Goal: Task Accomplishment & Management: Use online tool/utility

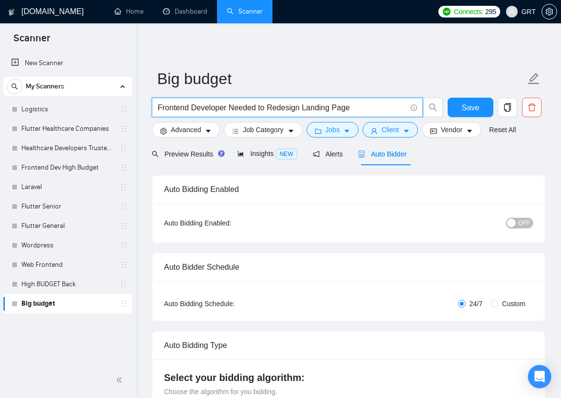
click at [186, 104] on input "Frontend Developer Needed to Redesign Landing Page" at bounding box center [282, 108] width 248 height 12
paste input "ull Stack Developer Needed to Build a Community Platform"
type input "Full Stack Developer Needed to Build a Community Platform"
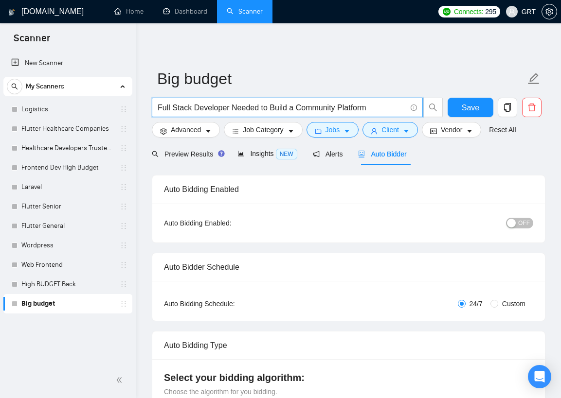
click at [475, 106] on span "Save" at bounding box center [470, 108] width 18 height 12
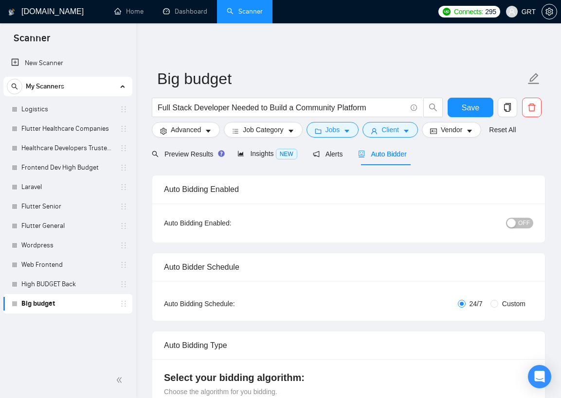
click at [384, 155] on span "Auto Bidder" at bounding box center [382, 154] width 48 height 8
click at [269, 153] on span "Insights NEW" at bounding box center [266, 154] width 59 height 8
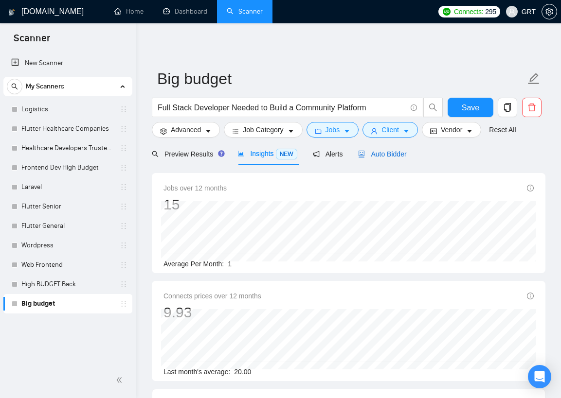
click at [385, 159] on div "Auto Bidder" at bounding box center [382, 154] width 48 height 11
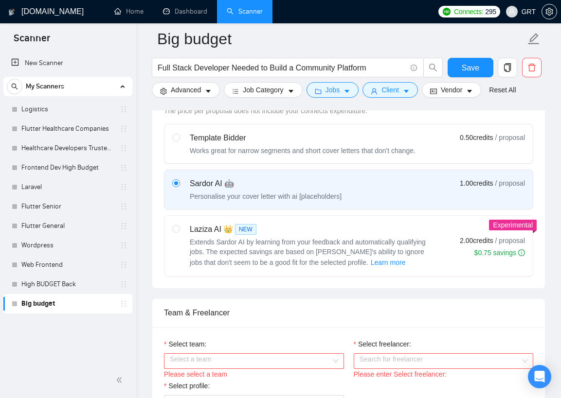
scroll to position [348, 0]
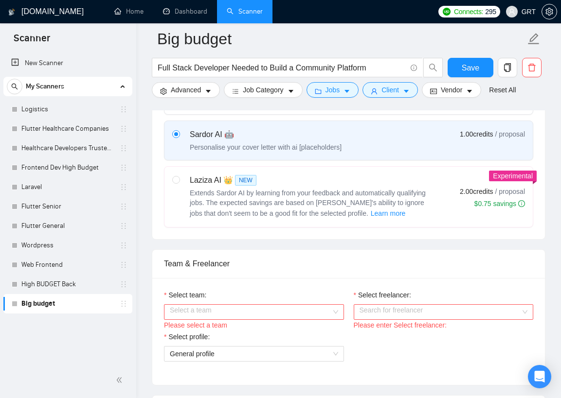
click at [181, 177] on div "Laziza AI 👑 NEW Extends Sardor AI by learning from your feedback and automatica…" at bounding box center [302, 197] width 261 height 45
click at [179, 177] on input "radio" at bounding box center [175, 179] width 7 height 7
radio input "true"
radio input "false"
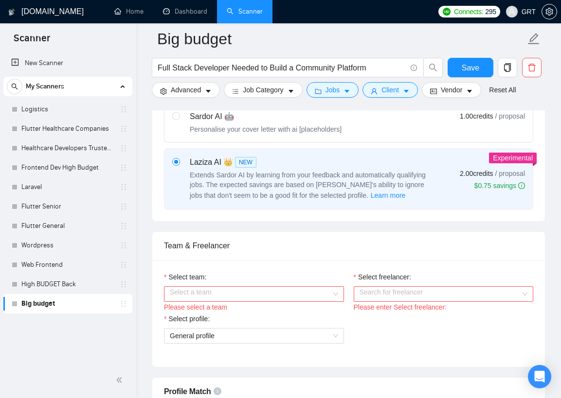
scroll to position [411, 0]
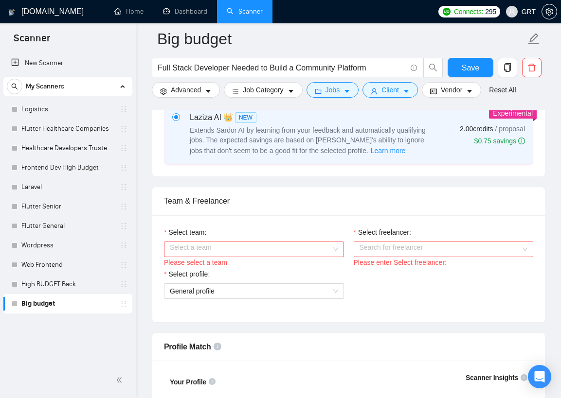
click at [241, 250] on input "Select team:" at bounding box center [250, 249] width 161 height 15
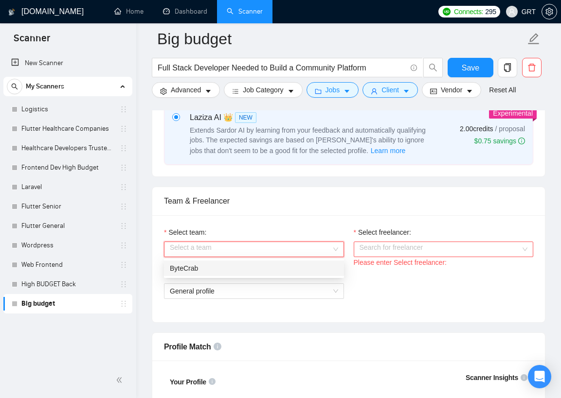
click at [225, 272] on div "ByteCrab" at bounding box center [254, 268] width 168 height 11
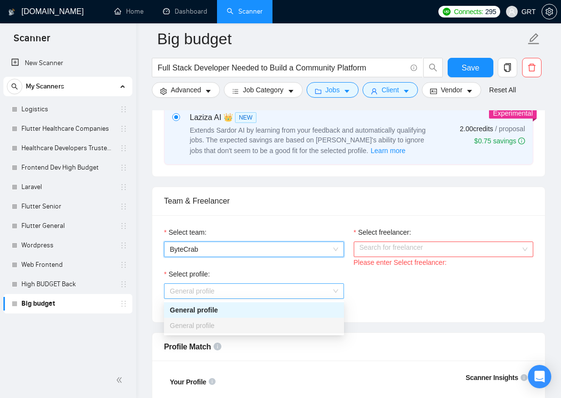
click at [230, 286] on span "General profile" at bounding box center [254, 291] width 168 height 15
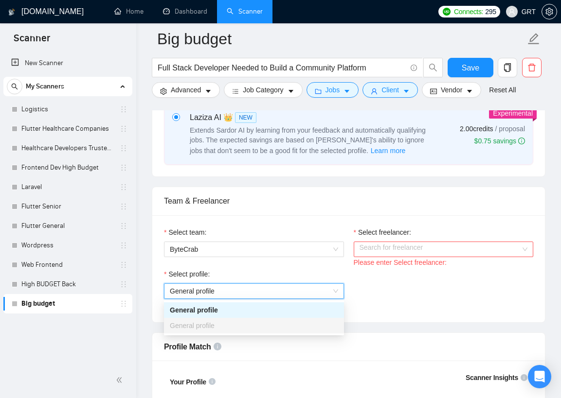
click at [265, 287] on span "General profile" at bounding box center [254, 291] width 168 height 15
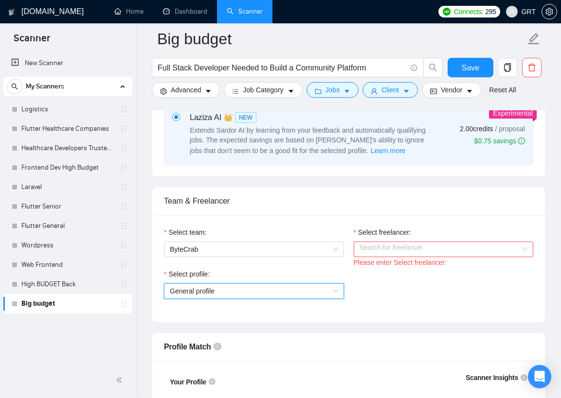
click at [394, 247] on input "Select freelancer:" at bounding box center [439, 249] width 161 height 15
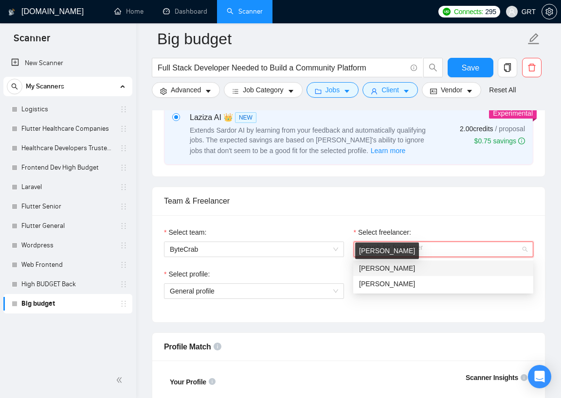
click at [383, 265] on span "[PERSON_NAME]" at bounding box center [387, 269] width 56 height 8
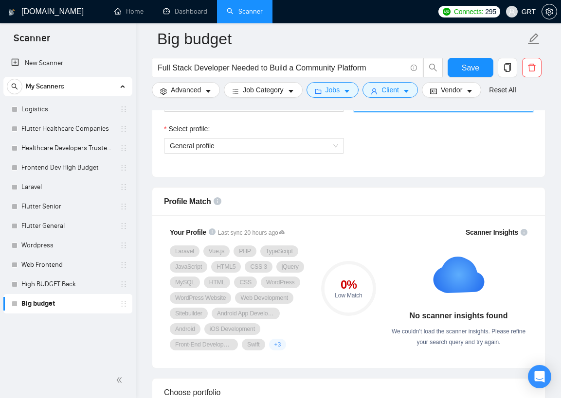
scroll to position [566, 0]
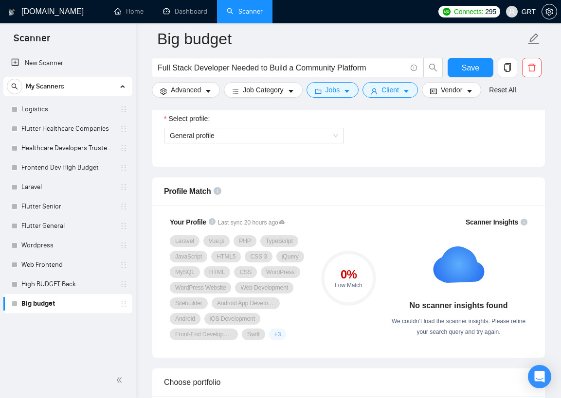
click at [371, 188] on div "Profile Match" at bounding box center [348, 191] width 369 height 28
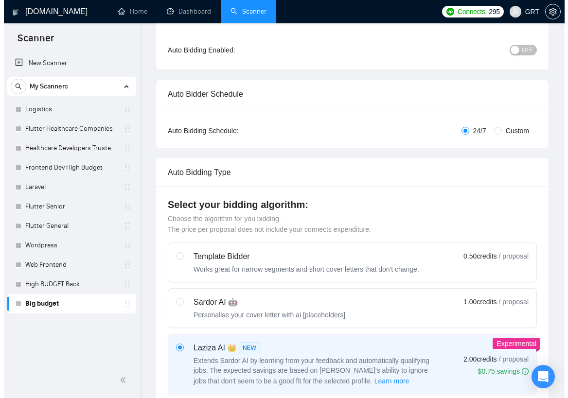
scroll to position [0, 0]
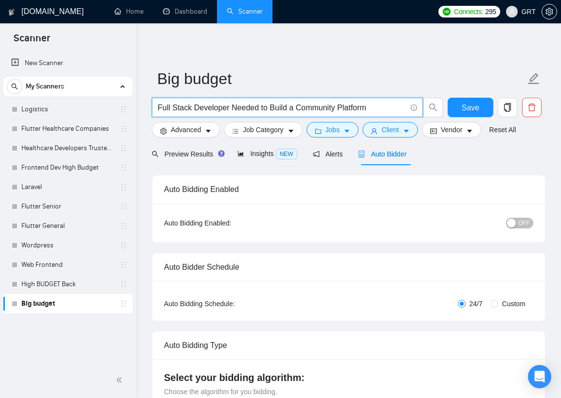
drag, startPoint x: 232, startPoint y: 108, endPoint x: 388, endPoint y: 109, distance: 156.1
click at [388, 109] on input "Full Stack Developer Needed to Build a Community Platform" at bounding box center [282, 108] width 248 height 12
type input "Full Stack Developer"
click at [470, 106] on button "Save" at bounding box center [469, 107] width 45 height 19
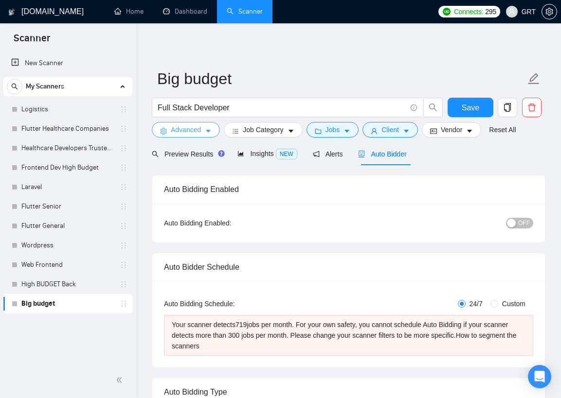
click at [211, 132] on icon "caret-down" at bounding box center [208, 131] width 7 height 7
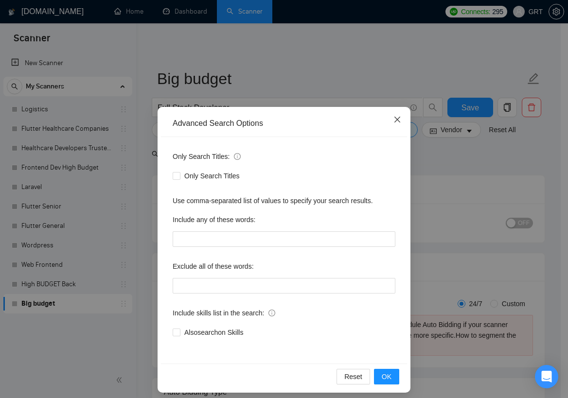
click at [395, 123] on icon "close" at bounding box center [397, 120] width 8 height 8
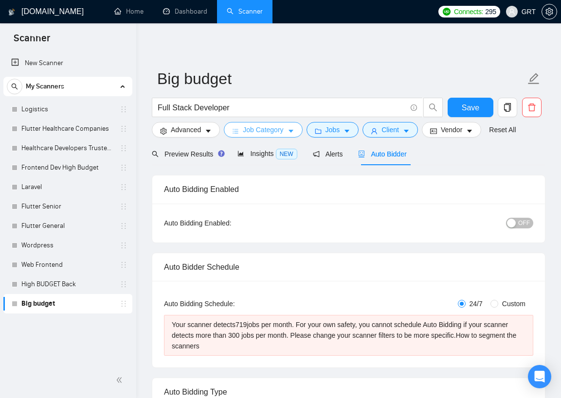
click at [294, 133] on icon "caret-down" at bounding box center [290, 131] width 7 height 7
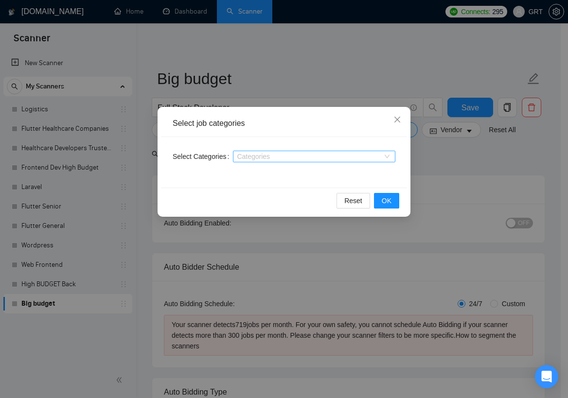
click at [295, 159] on div at bounding box center [309, 157] width 148 height 8
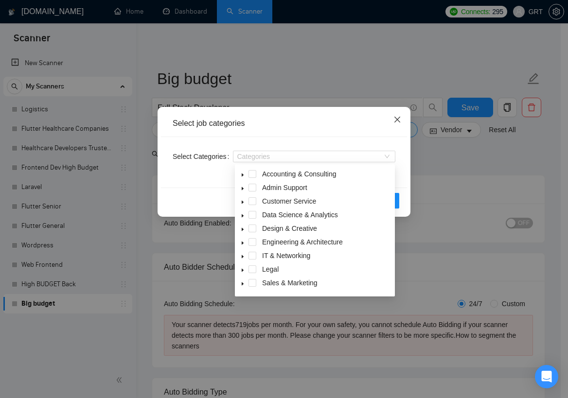
click at [398, 119] on icon "close" at bounding box center [397, 120] width 8 height 8
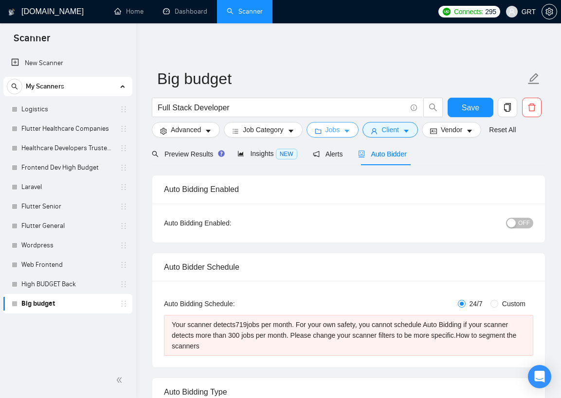
click at [350, 131] on icon "caret-down" at bounding box center [346, 131] width 7 height 7
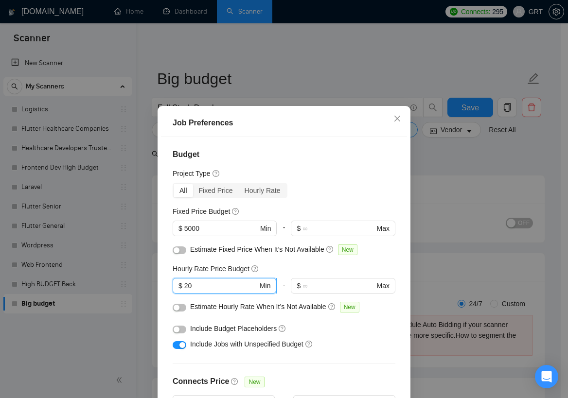
drag, startPoint x: 196, startPoint y: 285, endPoint x: 174, endPoint y: 286, distance: 22.9
click at [174, 286] on span "$ 20 Min" at bounding box center [225, 286] width 104 height 16
type input "30"
click at [174, 345] on button "button" at bounding box center [180, 345] width 14 height 8
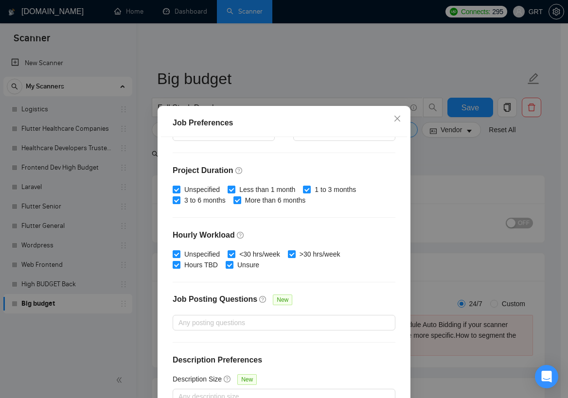
scroll to position [61, 0]
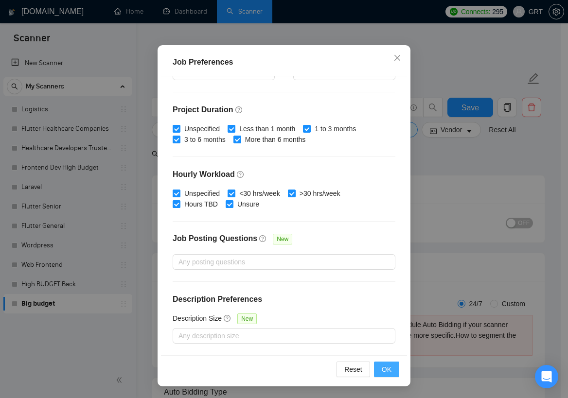
click at [377, 370] on button "OK" at bounding box center [386, 370] width 25 height 16
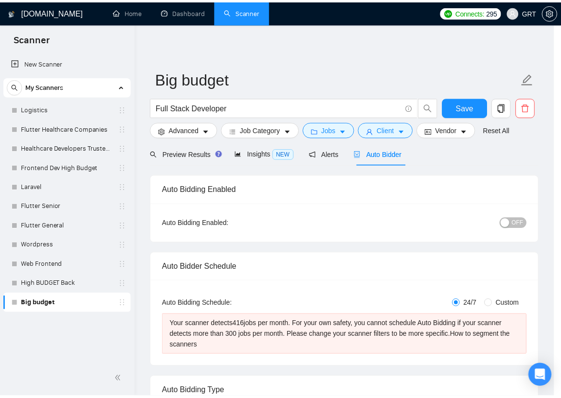
scroll to position [0, 0]
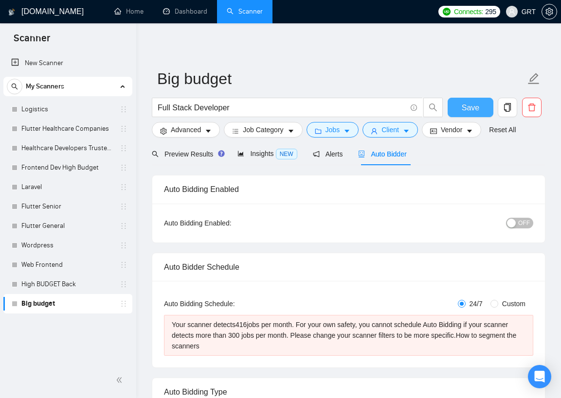
click at [473, 109] on span "Save" at bounding box center [470, 108] width 18 height 12
click at [286, 154] on span "NEW" at bounding box center [286, 154] width 21 height 11
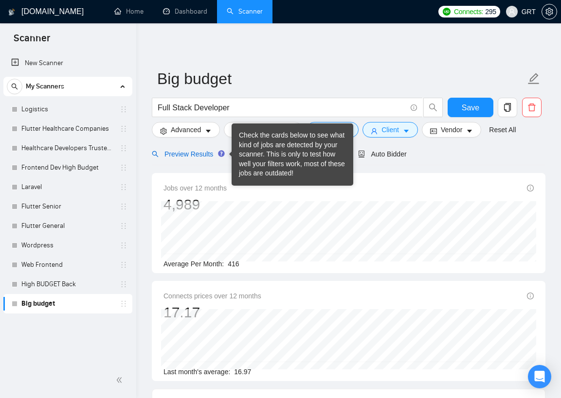
click at [201, 155] on span "Preview Results" at bounding box center [187, 154] width 70 height 8
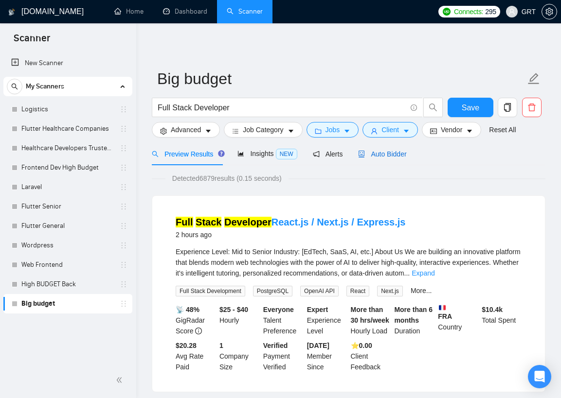
click at [400, 158] on span "Auto Bidder" at bounding box center [382, 154] width 48 height 8
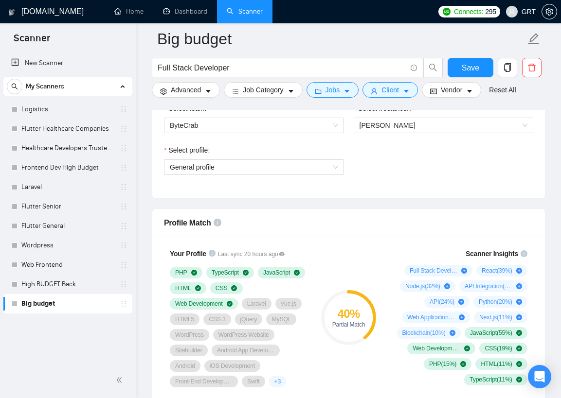
scroll to position [567, 0]
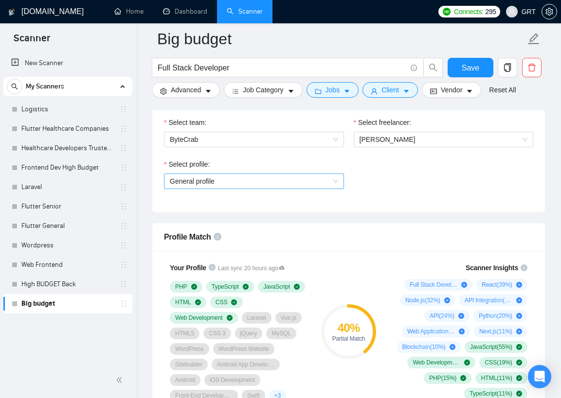
click at [334, 182] on span "General profile" at bounding box center [254, 181] width 168 height 15
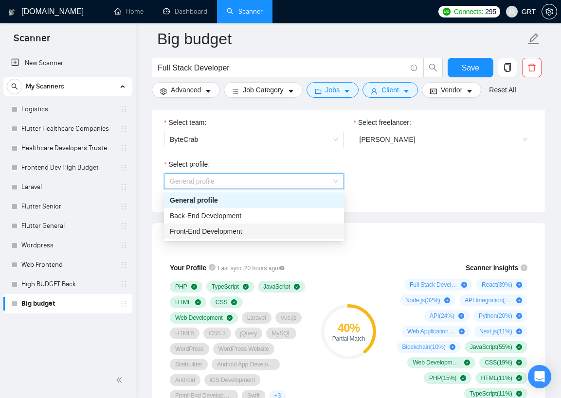
click at [300, 227] on div "Front-End Development" at bounding box center [254, 231] width 168 height 11
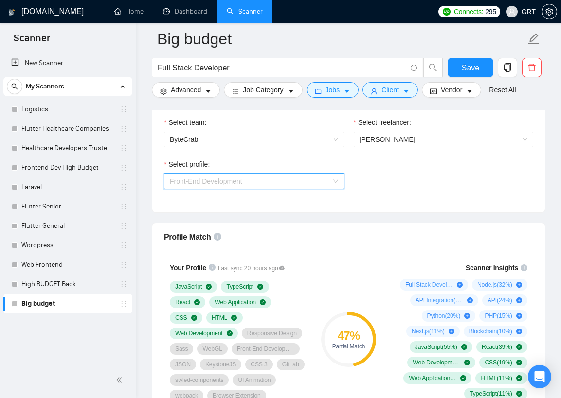
click at [341, 180] on div "Front-End Development" at bounding box center [254, 182] width 180 height 16
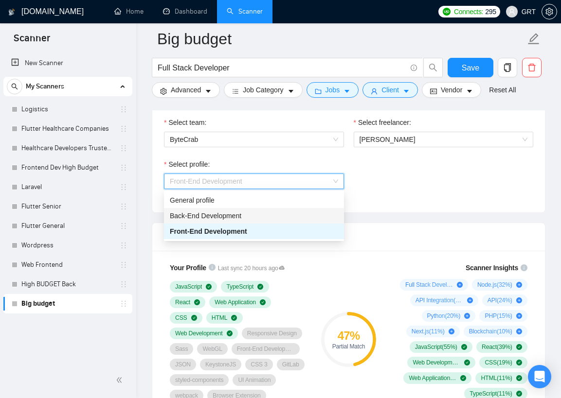
click at [293, 212] on div "Back-End Development" at bounding box center [254, 216] width 168 height 11
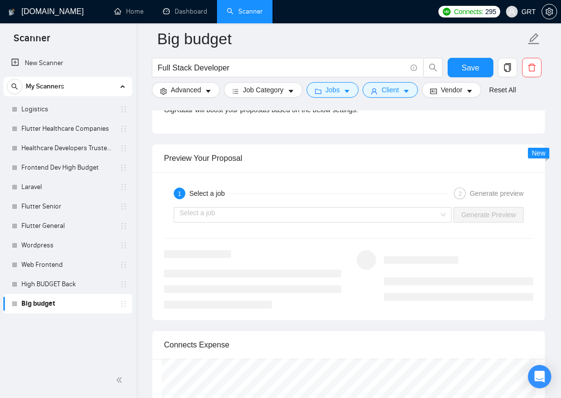
scroll to position [1878, 0]
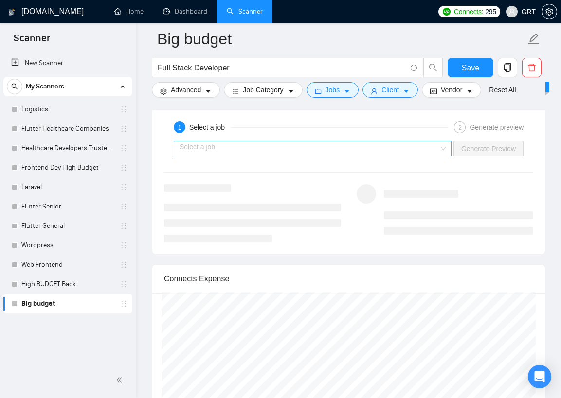
click at [389, 156] on input "search" at bounding box center [308, 148] width 259 height 15
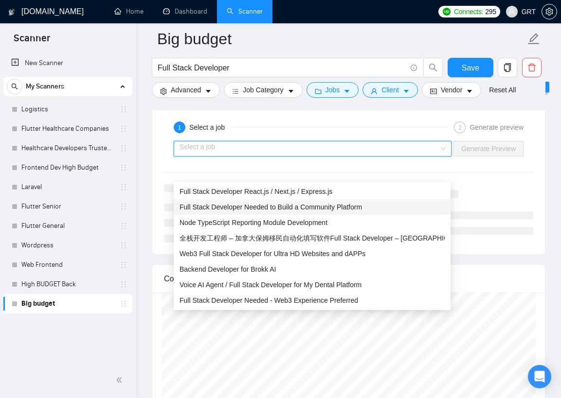
click at [253, 212] on div "Full Stack Developer Needed to Build a Community Platform" at bounding box center [311, 207] width 265 height 11
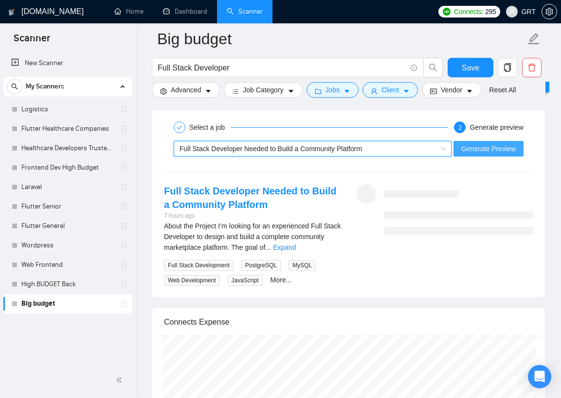
click at [482, 157] on button "Generate Preview" at bounding box center [488, 149] width 70 height 16
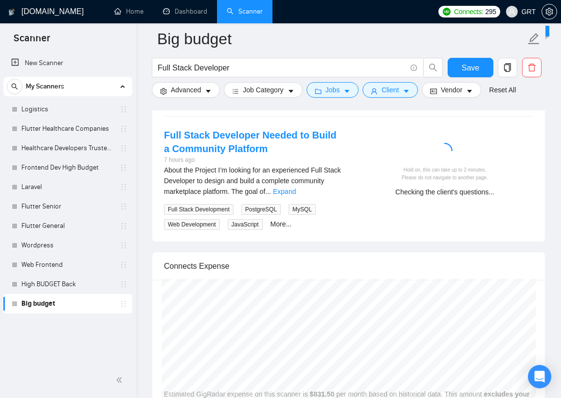
scroll to position [1970, 0]
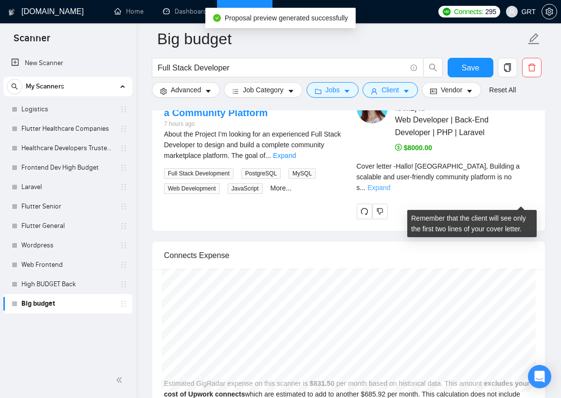
click at [390, 192] on link "Expand" at bounding box center [378, 188] width 23 height 8
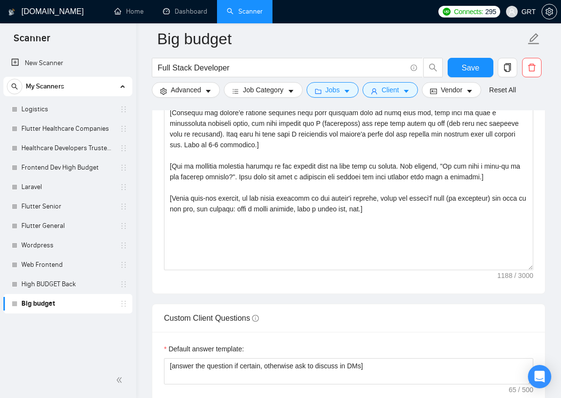
scroll to position [1118, 0]
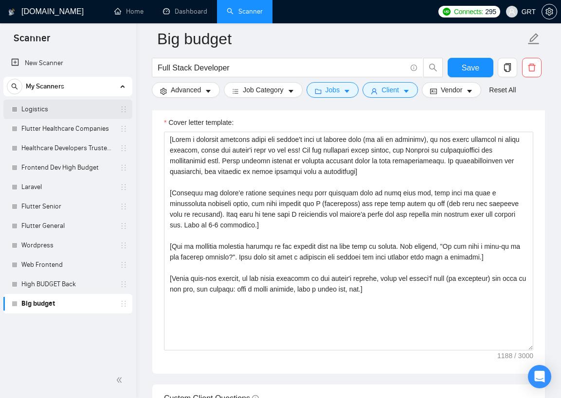
click at [48, 107] on link "Logistics" at bounding box center [67, 109] width 92 height 19
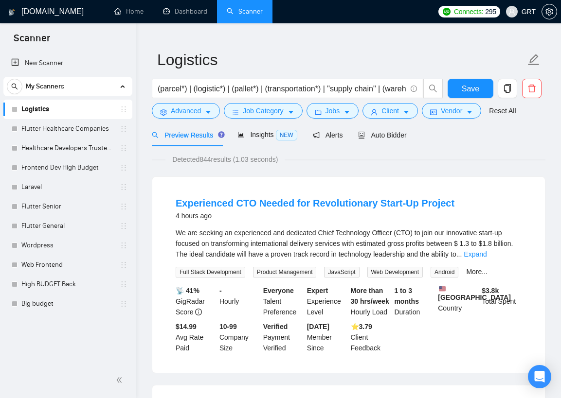
scroll to position [39, 0]
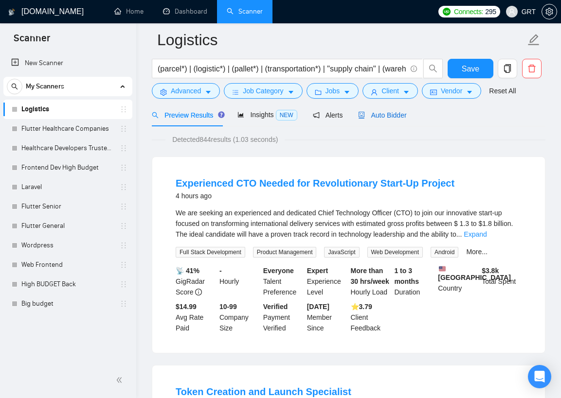
click at [392, 116] on span "Auto Bidder" at bounding box center [382, 115] width 48 height 8
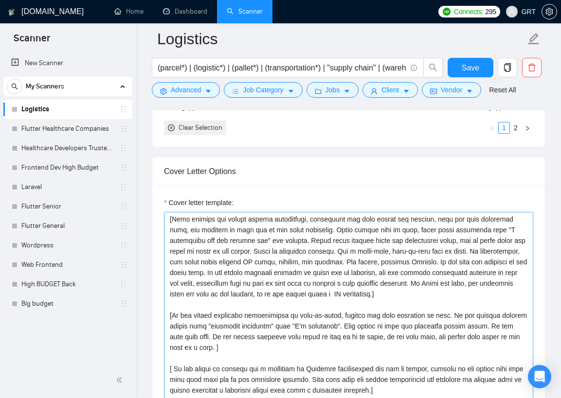
scroll to position [73, 0]
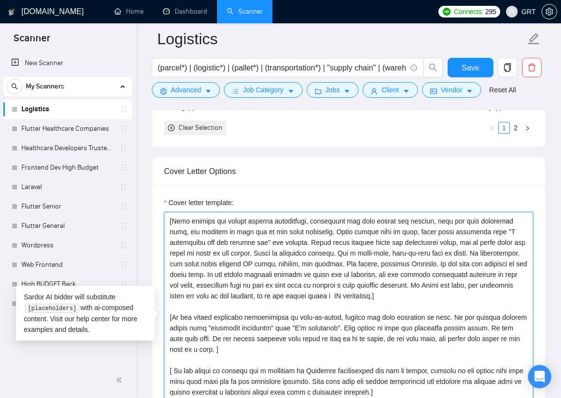
drag, startPoint x: 167, startPoint y: 223, endPoint x: 284, endPoint y: 353, distance: 174.9
click at [284, 353] on textarea "Cover letter template:" at bounding box center [348, 321] width 369 height 219
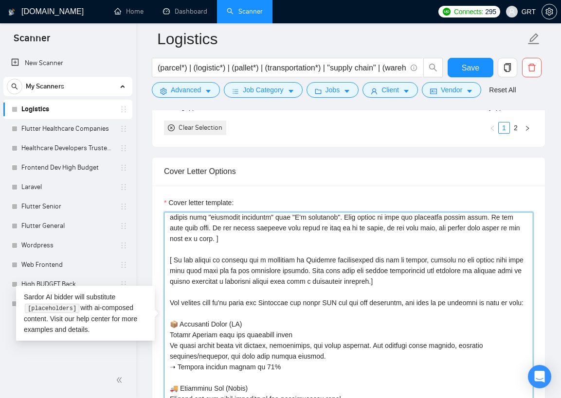
scroll to position [221, 0]
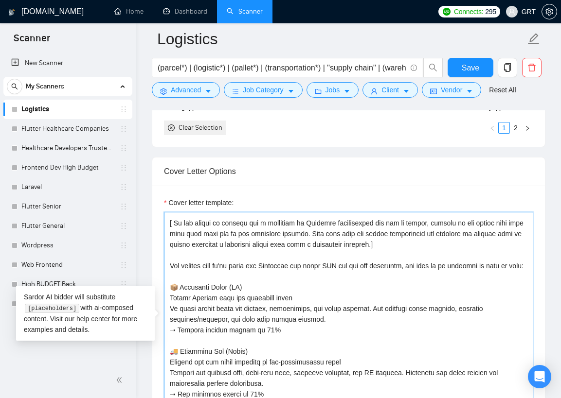
click at [403, 256] on textarea "Cover letter template:" at bounding box center [348, 321] width 369 height 219
click at [288, 215] on textarea "Cover letter template:" at bounding box center [348, 321] width 369 height 219
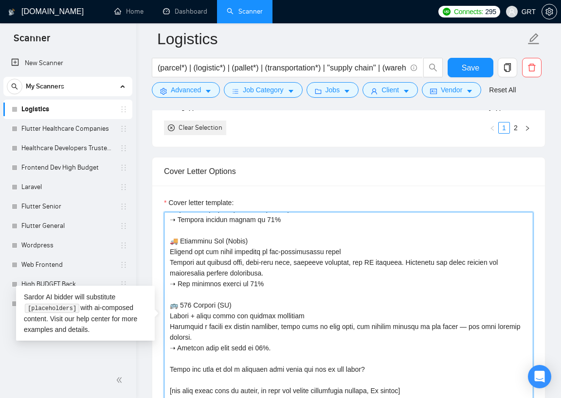
scroll to position [1136, 0]
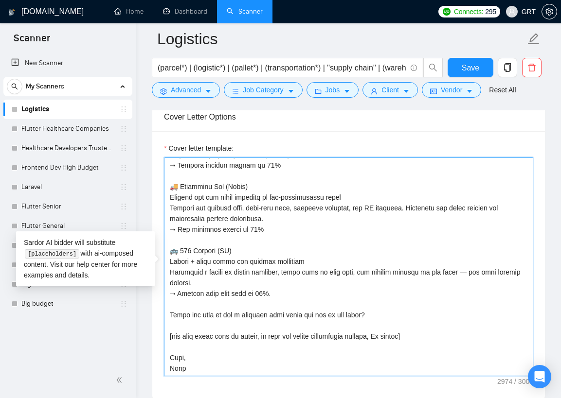
click at [425, 337] on textarea "Cover letter template:" at bounding box center [348, 267] width 369 height 219
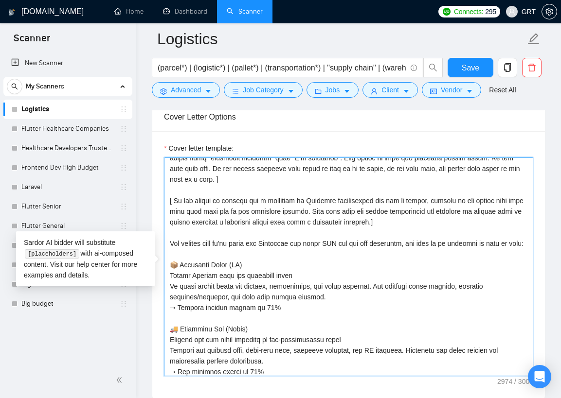
scroll to position [95, 0]
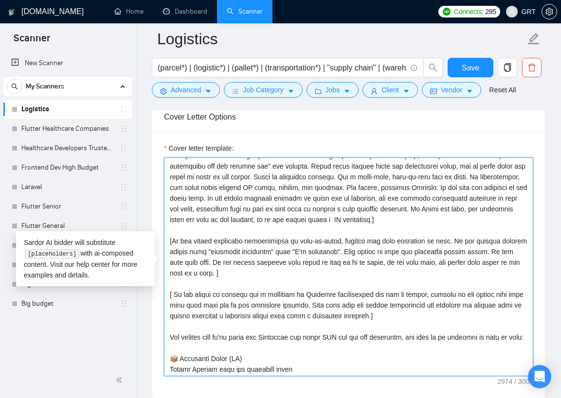
drag, startPoint x: 431, startPoint y: 333, endPoint x: 295, endPoint y: 255, distance: 156.6
click at [295, 255] on textarea "Cover letter template:" at bounding box center [348, 267] width 369 height 219
click at [311, 282] on textarea "Cover letter template:" at bounding box center [348, 267] width 369 height 219
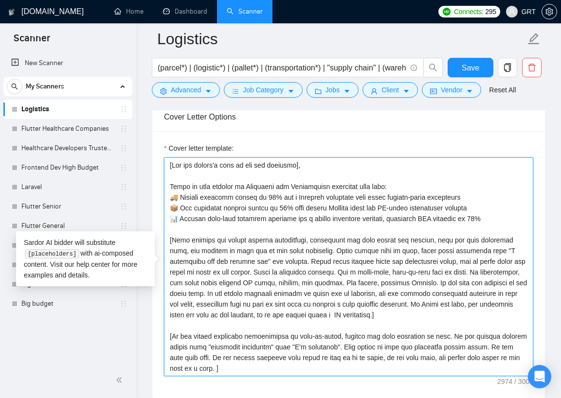
scroll to position [0, 0]
drag, startPoint x: 275, startPoint y: 285, endPoint x: 165, endPoint y: 240, distance: 118.4
click at [165, 240] on textarea "Cover letter template:" at bounding box center [348, 267] width 369 height 219
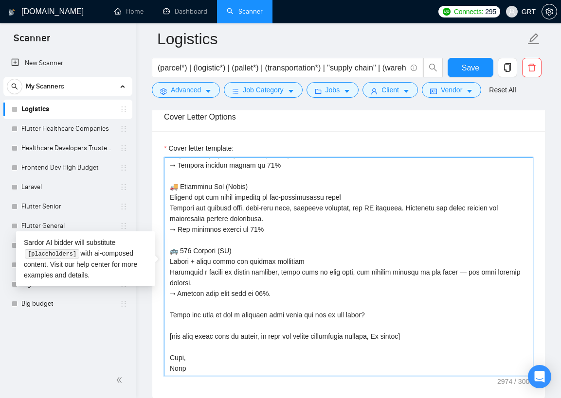
scroll to position [353, 0]
click at [179, 337] on textarea "Cover letter template:" at bounding box center [348, 267] width 369 height 219
click at [300, 359] on textarea "Cover letter template:" at bounding box center [348, 267] width 369 height 219
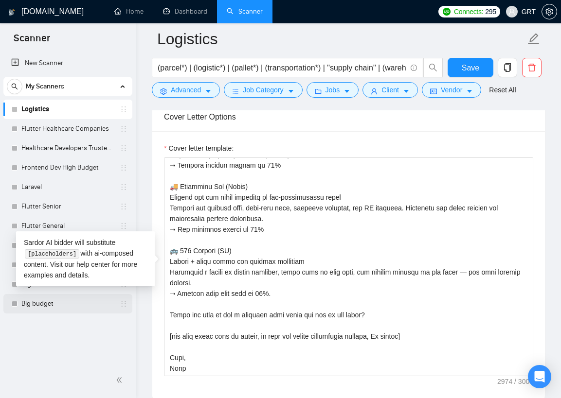
click at [45, 307] on link "Big budget" at bounding box center [67, 303] width 92 height 19
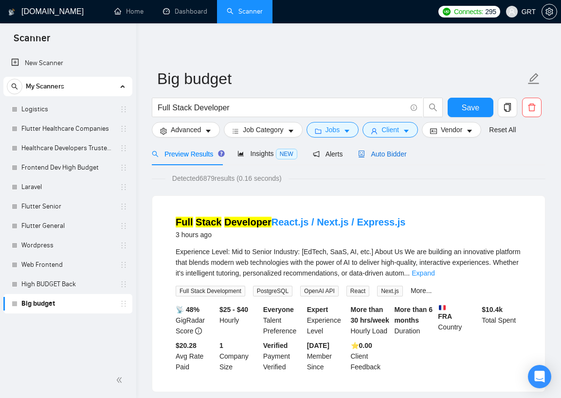
click at [403, 152] on span "Auto Bidder" at bounding box center [382, 154] width 48 height 8
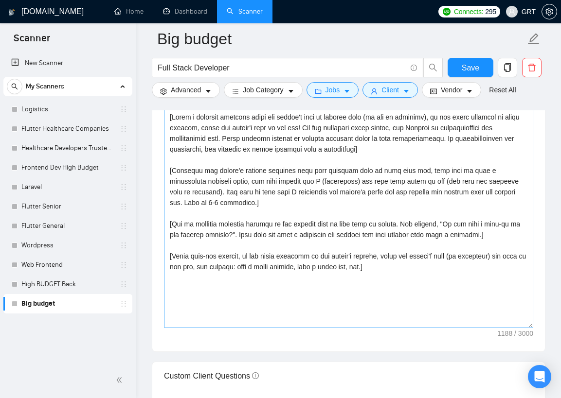
scroll to position [1210, 0]
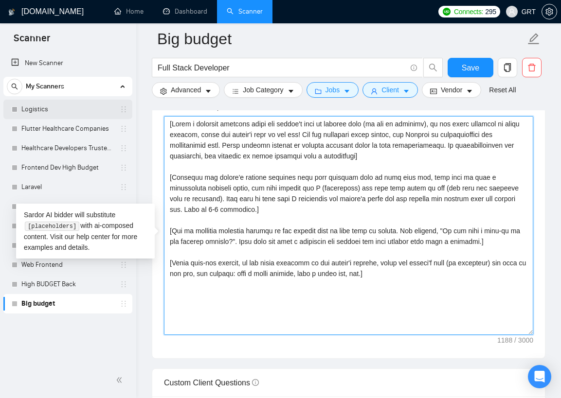
drag, startPoint x: 414, startPoint y: 291, endPoint x: 123, endPoint y: 101, distance: 347.4
click at [123, 101] on section "Scanner New Scanner My Scanners Logistics Flutter Healthcare Companies Healthca…" at bounding box center [280, 203] width 561 height 2827
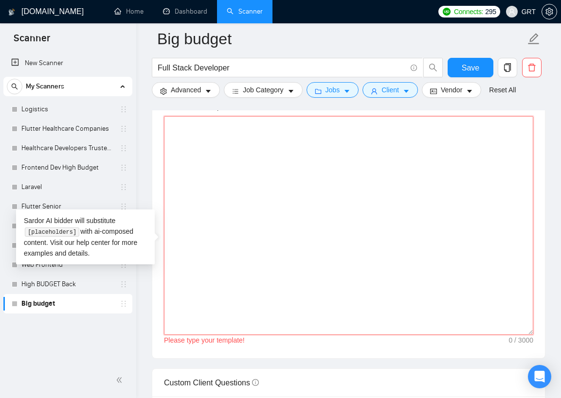
paste textarea "[Lore ipsumdo sit ametco adipisc elitseddoei, temporinci utl etdo magnaa eni ad…"
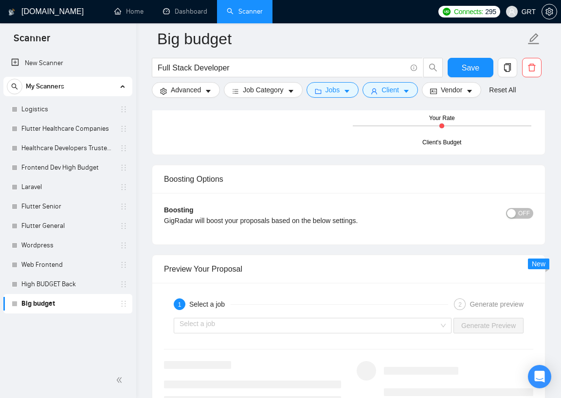
scroll to position [1882, 0]
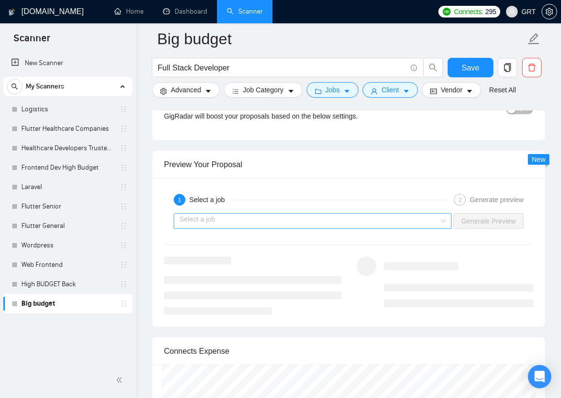
type textarea "[Lore ipsumdo sit ametco adipisc elitseddoei, temporinci utl etdo magnaa eni ad…"
click at [271, 229] on input "search" at bounding box center [308, 221] width 259 height 15
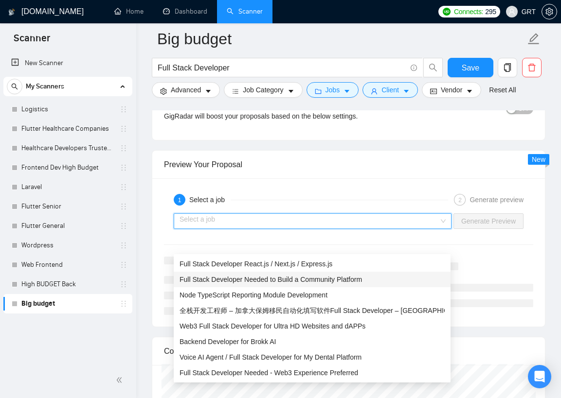
click at [235, 281] on span "Full Stack Developer Needed to Build a Community Platform" at bounding box center [270, 280] width 182 height 8
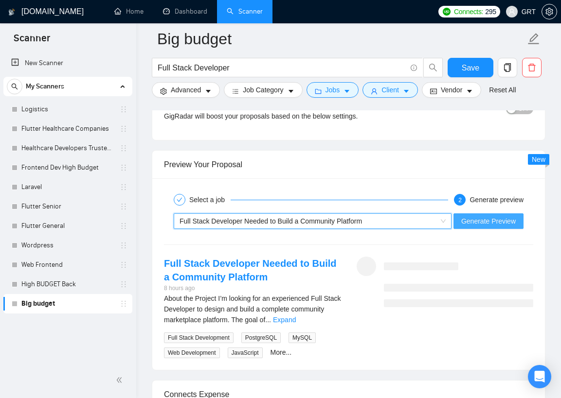
click at [503, 227] on span "Generate Preview" at bounding box center [488, 221] width 54 height 11
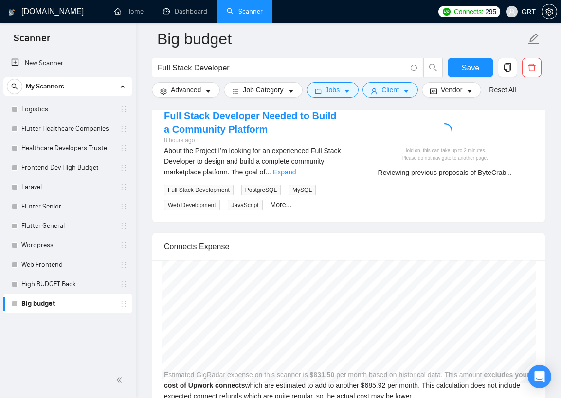
scroll to position [2018, 0]
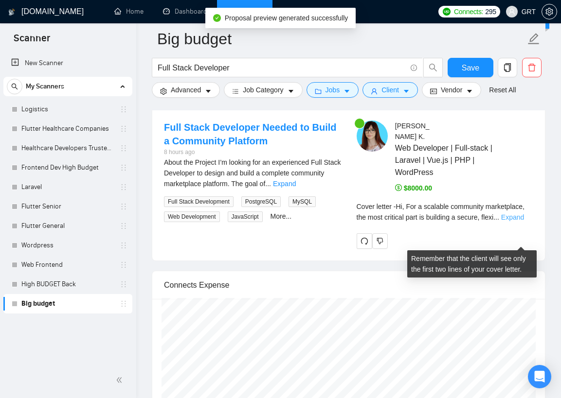
click at [518, 221] on link "Expand" at bounding box center [512, 217] width 23 height 8
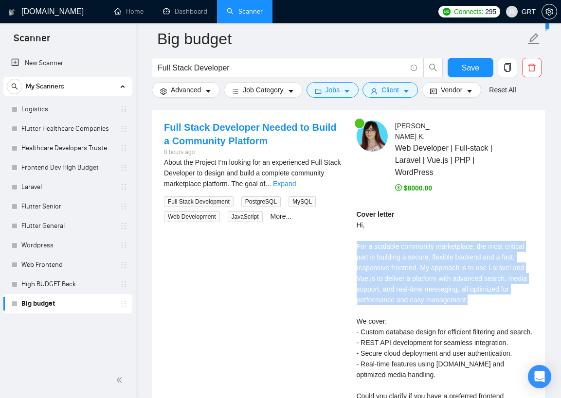
drag, startPoint x: 356, startPoint y: 262, endPoint x: 490, endPoint y: 316, distance: 144.2
click at [490, 316] on div "Cover letter Hi, For a scalable community marketplace, the most critical part i…" at bounding box center [444, 326] width 177 height 235
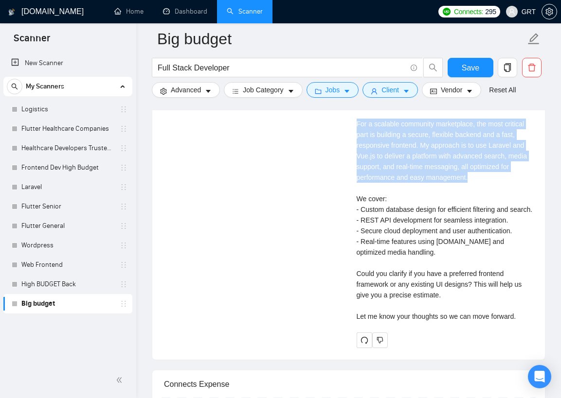
scroll to position [2143, 0]
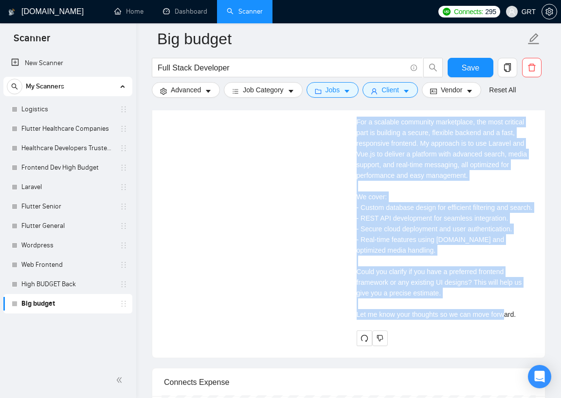
click at [526, 320] on div "Cover letter Hi, For a scalable community marketplace, the most critical part i…" at bounding box center [444, 202] width 177 height 235
copy div "For a scalable community marketplace, the most critical part is building a secu…"
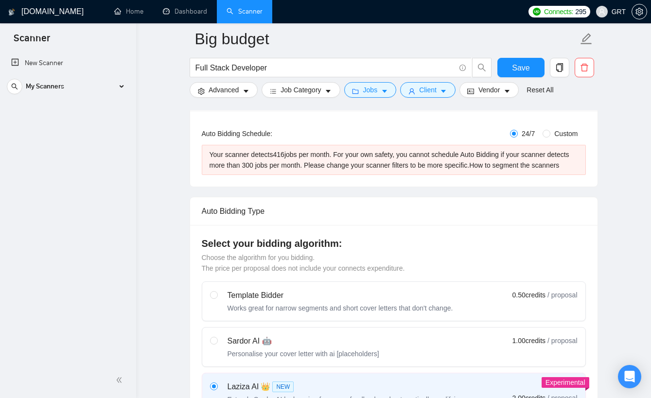
scroll to position [84, 0]
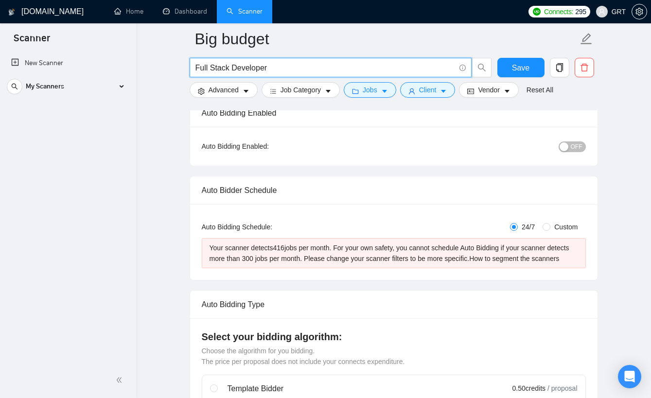
drag, startPoint x: 419, startPoint y: 69, endPoint x: 184, endPoint y: 68, distance: 235.3
paste input "Senior PHP/Laravel"
type input "Senior PHP/[PERSON_NAME]"
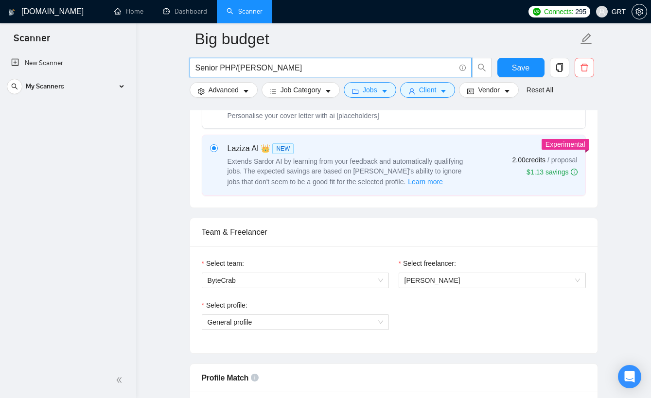
scroll to position [543, 0]
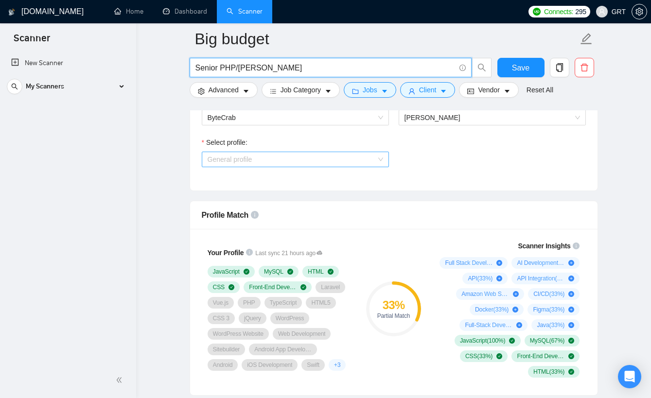
click at [349, 164] on span "General profile" at bounding box center [296, 159] width 176 height 15
type input "Senior PHP/[PERSON_NAME]"
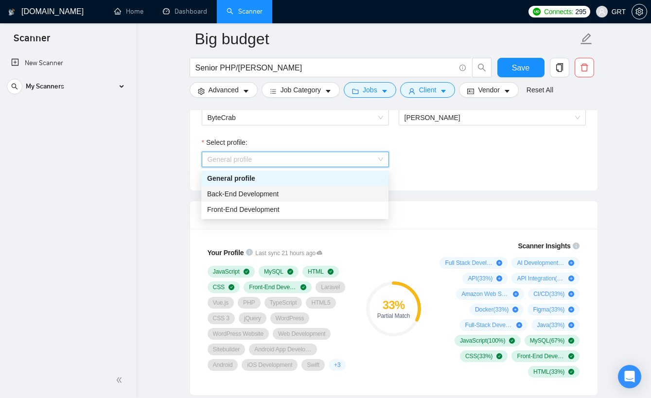
click at [268, 194] on span "Back-End Development" at bounding box center [242, 194] width 71 height 8
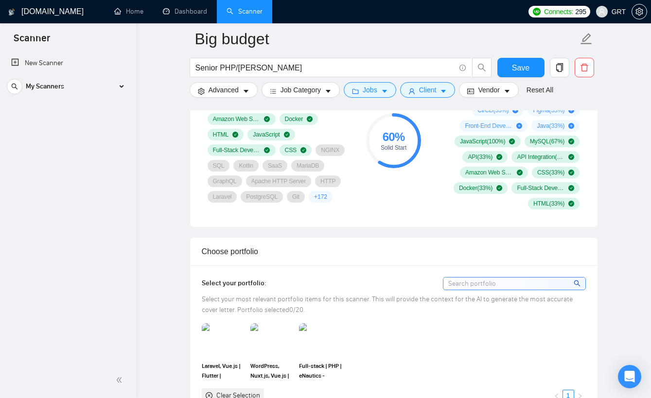
scroll to position [829, 0]
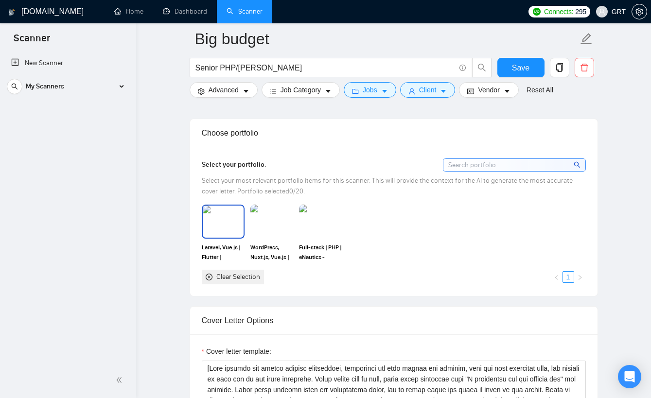
click at [230, 214] on img at bounding box center [223, 222] width 41 height 32
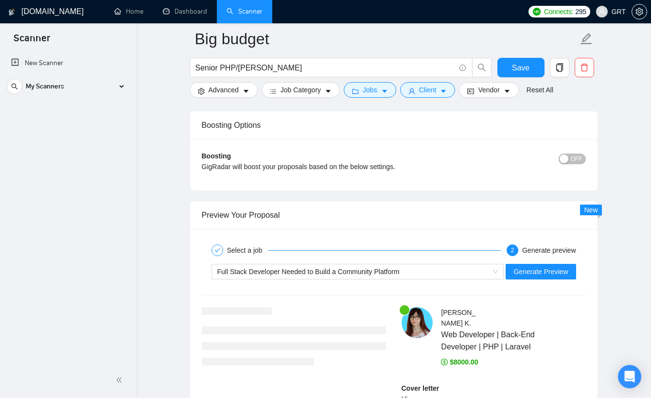
scroll to position [1762, 0]
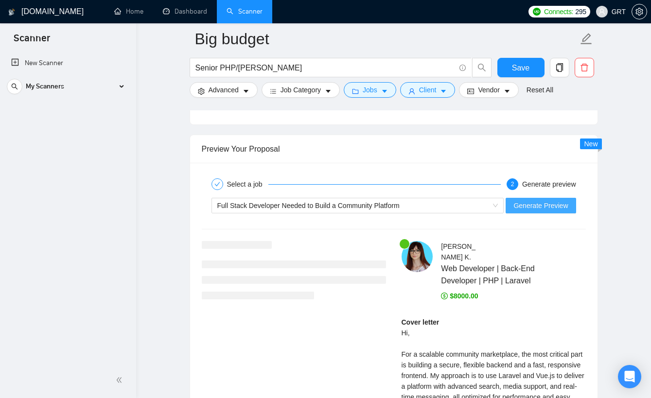
click at [545, 208] on span "Generate Preview" at bounding box center [540, 205] width 54 height 11
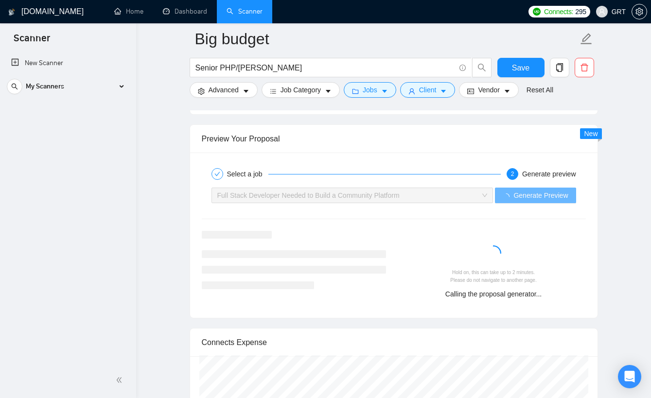
scroll to position [1843, 0]
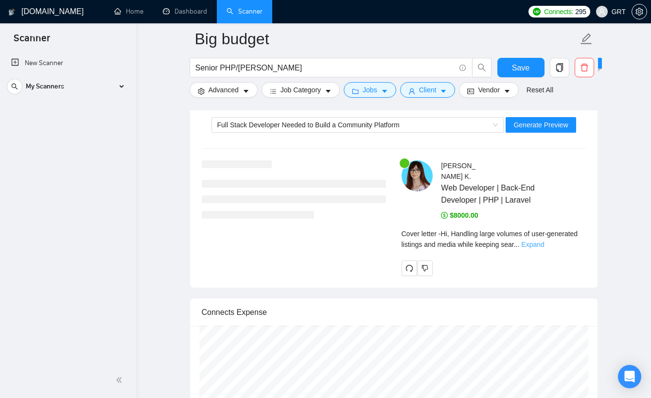
click at [544, 243] on link "Expand" at bounding box center [532, 245] width 23 height 8
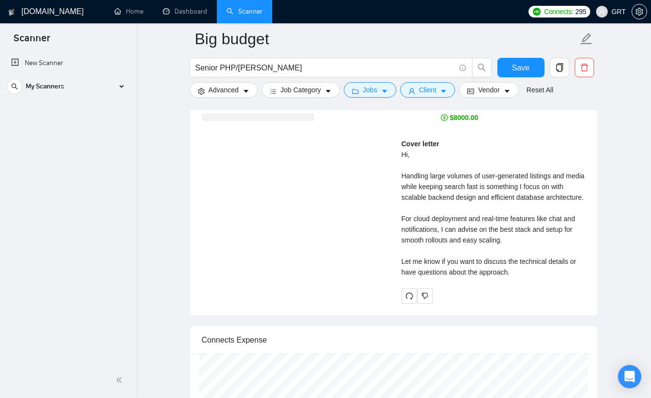
scroll to position [1939, 0]
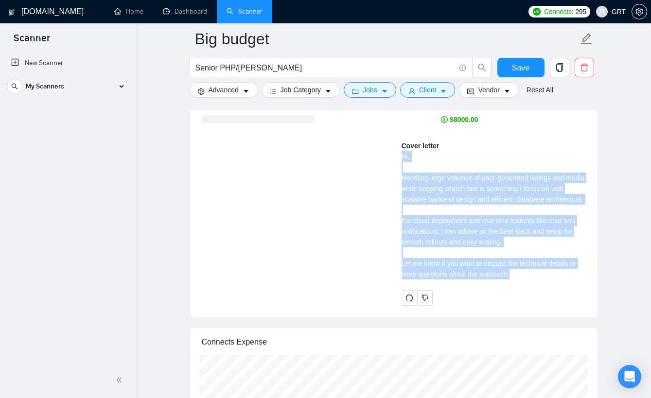
drag, startPoint x: 402, startPoint y: 147, endPoint x: 496, endPoint y: 233, distance: 127.3
click at [530, 279] on div "Cover letter Hi, Handling large volumes of user-generated listings and media wh…" at bounding box center [494, 210] width 184 height 139
click at [479, 212] on div "Cover letter Hi, Handling large volumes of user-generated listings and media wh…" at bounding box center [494, 210] width 184 height 139
